Goal: Information Seeking & Learning: Understand process/instructions

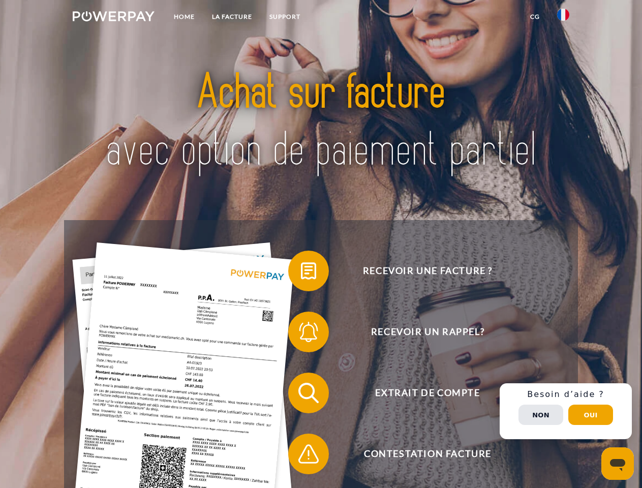
click at [113, 18] on img at bounding box center [114, 16] width 82 height 10
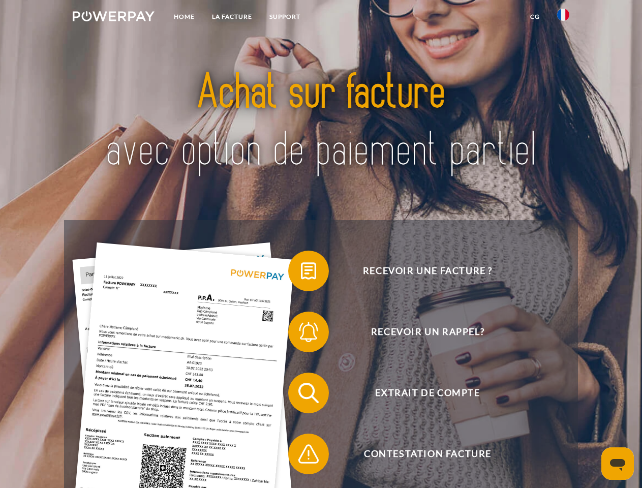
click at [563, 18] on img at bounding box center [563, 15] width 12 height 12
click at [535, 17] on link "CG" at bounding box center [534, 17] width 27 height 18
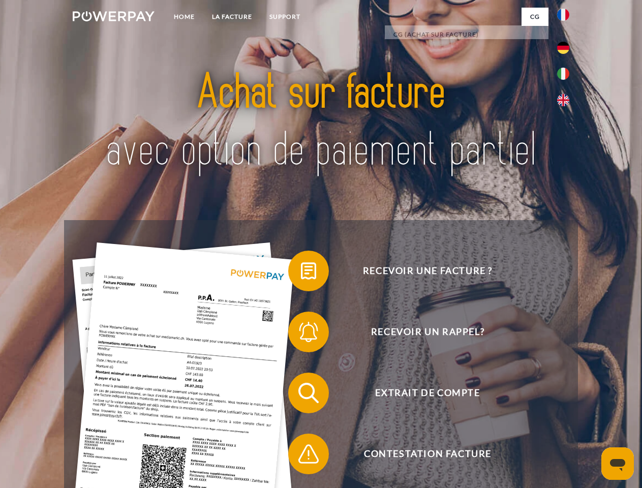
click at [301, 273] on span at bounding box center [293, 270] width 51 height 51
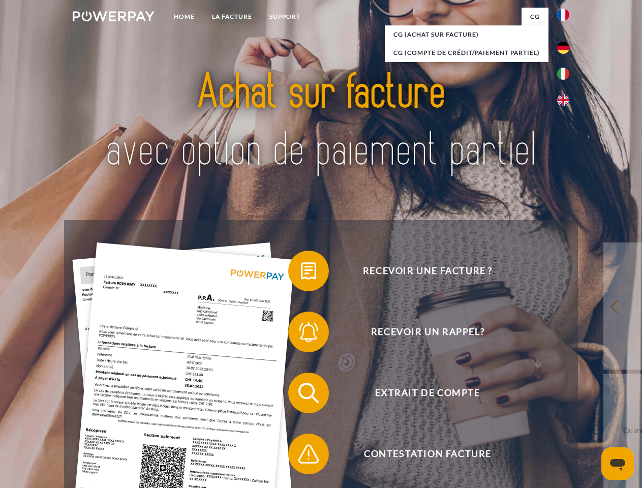
click at [301, 334] on span at bounding box center [293, 331] width 51 height 51
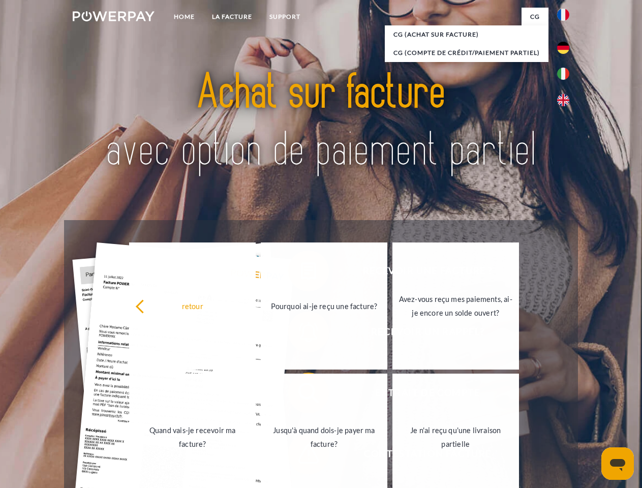
click at [301, 395] on link "Jusqu'à quand dois-je payer ma facture?" at bounding box center [324, 436] width 127 height 127
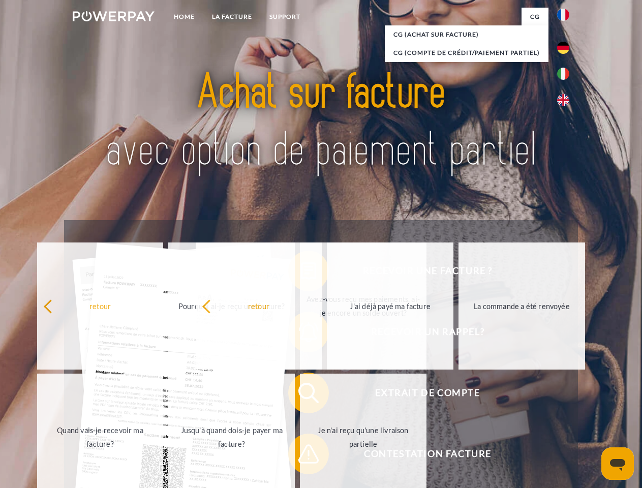
click at [301, 456] on span at bounding box center [293, 453] width 51 height 51
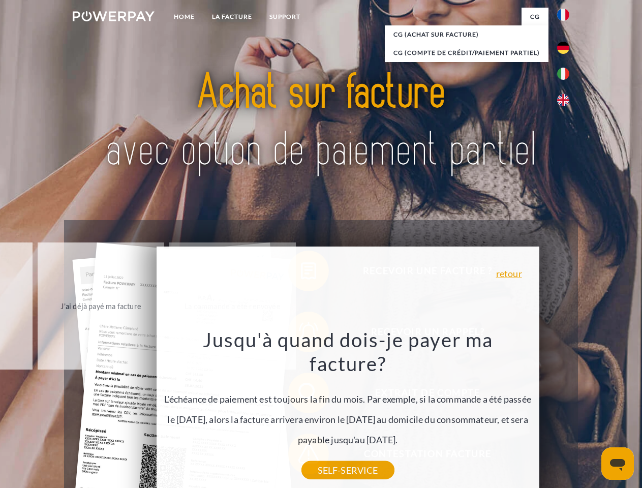
click at [566, 411] on div "Recevoir une facture ? Recevoir un rappel? Extrait de compte retour" at bounding box center [320, 423] width 513 height 406
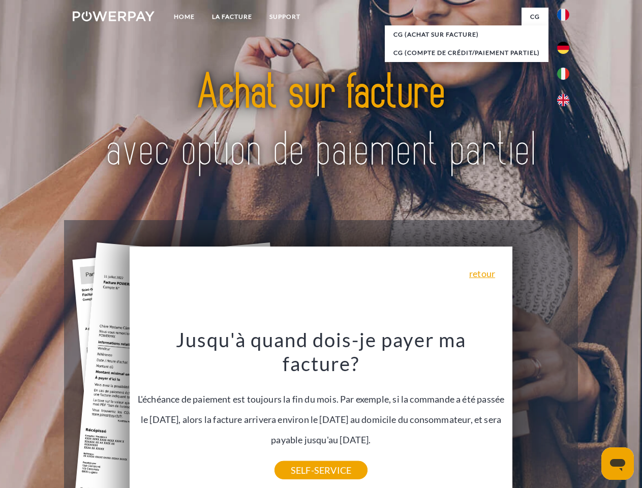
click at [541, 413] on span "Extrait de compte" at bounding box center [427, 392] width 249 height 41
click at [590, 415] on header "Home LA FACTURE Support" at bounding box center [321, 351] width 642 height 702
